Goal: Find specific page/section: Find specific page/section

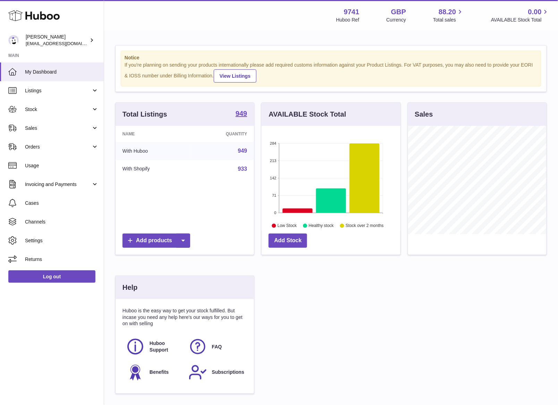
scroll to position [108, 139]
click at [36, 123] on link "Sales" at bounding box center [52, 128] width 104 height 19
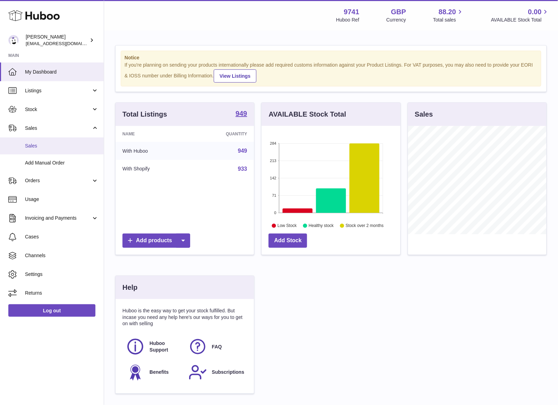
click at [44, 142] on link "Sales" at bounding box center [52, 146] width 104 height 17
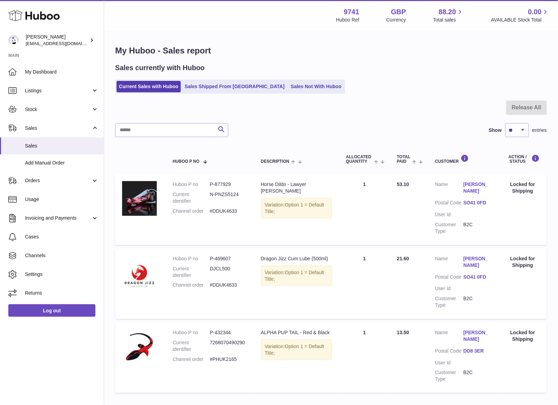
scroll to position [46, 0]
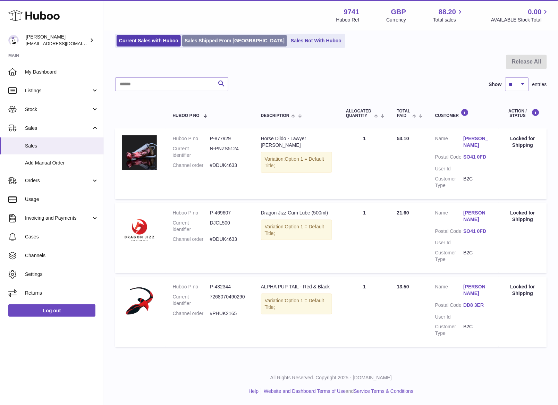
click at [195, 43] on link "Sales Shipped From [GEOGRAPHIC_DATA]" at bounding box center [234, 40] width 105 height 11
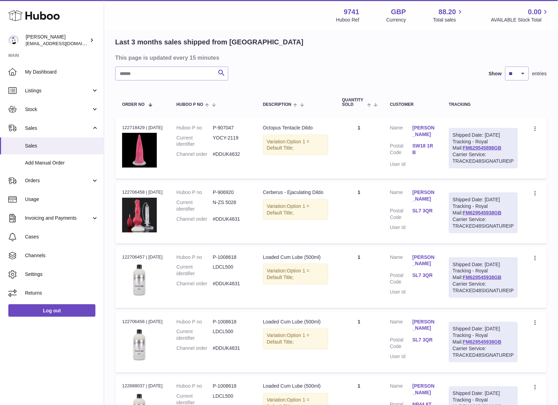
scroll to position [60, 0]
